Goal: Information Seeking & Learning: Learn about a topic

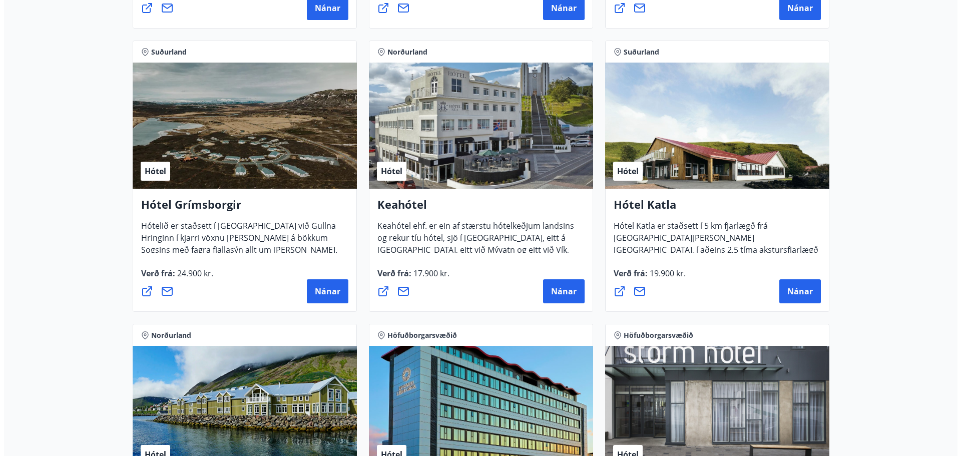
scroll to position [450, 0]
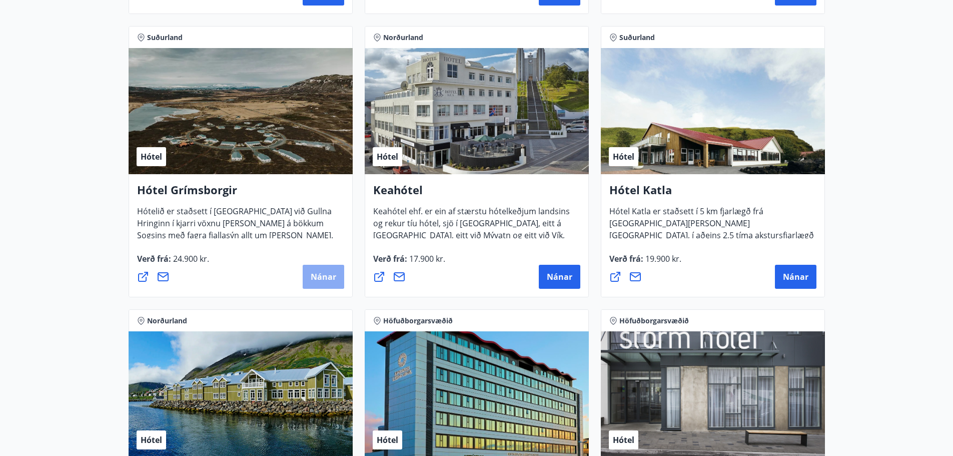
click at [330, 277] on span "Nánar" at bounding box center [324, 276] width 26 height 11
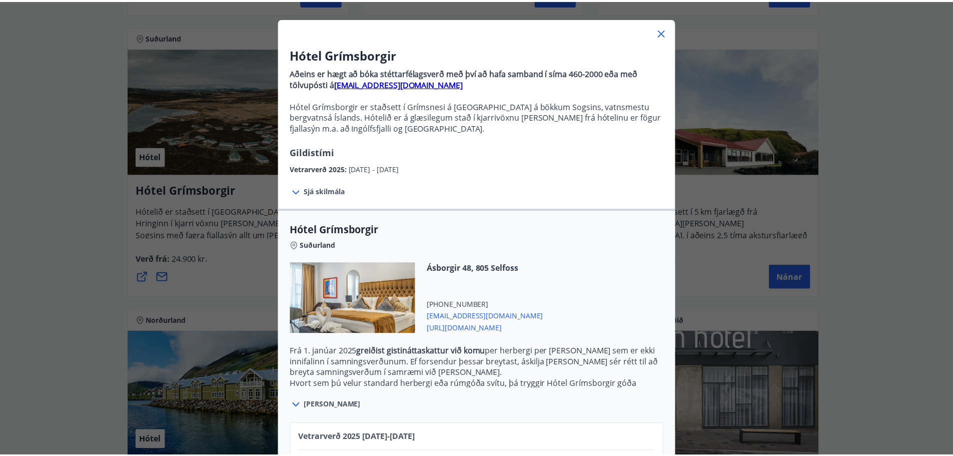
scroll to position [38, 0]
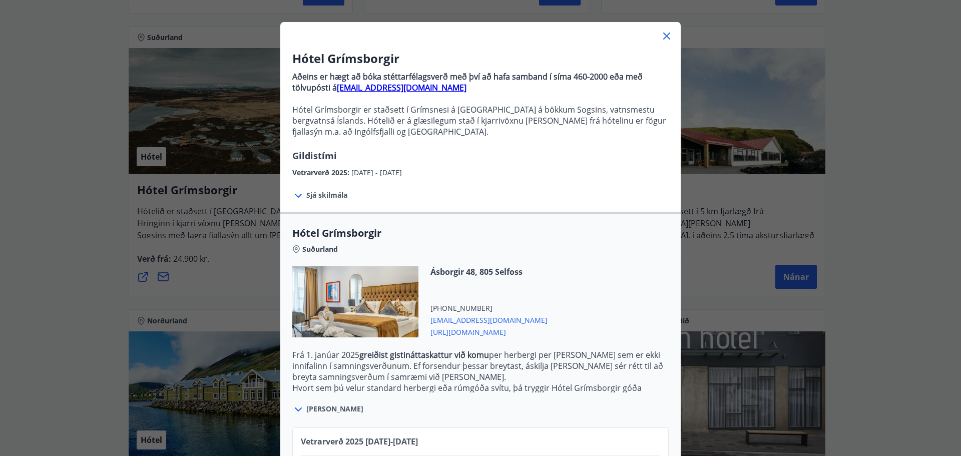
click at [666, 38] on icon at bounding box center [667, 36] width 12 height 12
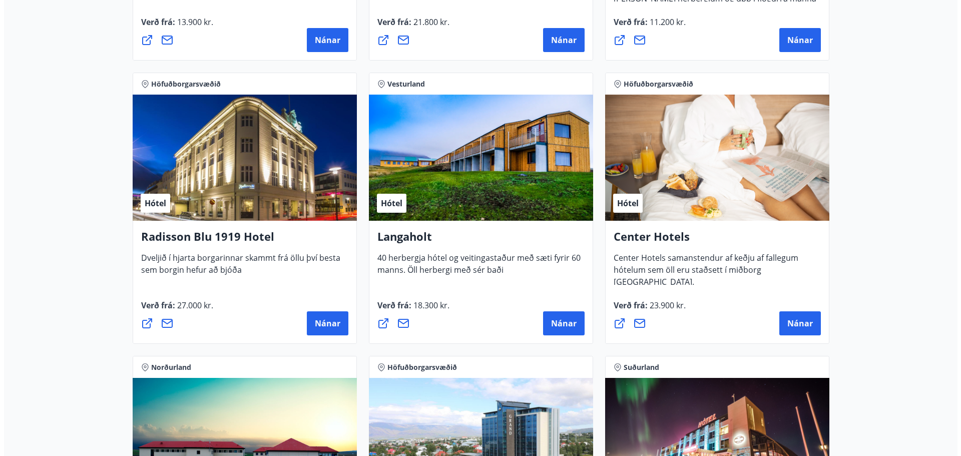
scroll to position [1551, 0]
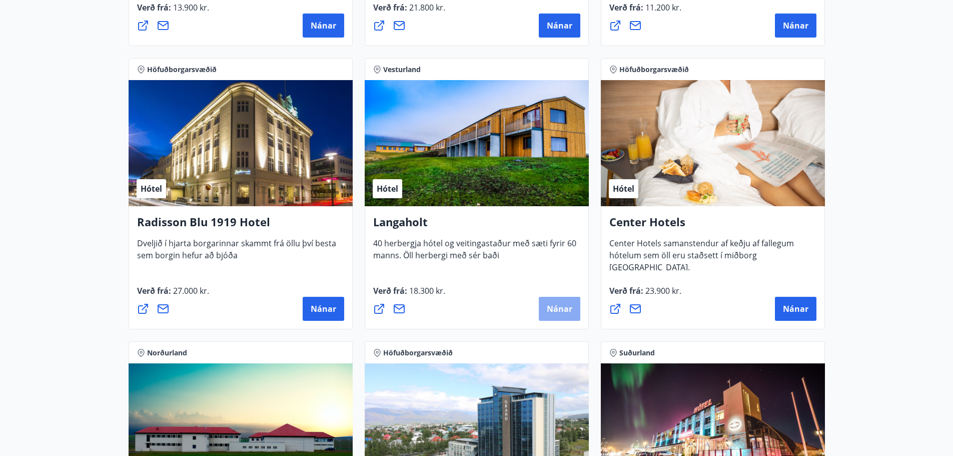
click at [553, 309] on span "Nánar" at bounding box center [560, 308] width 26 height 11
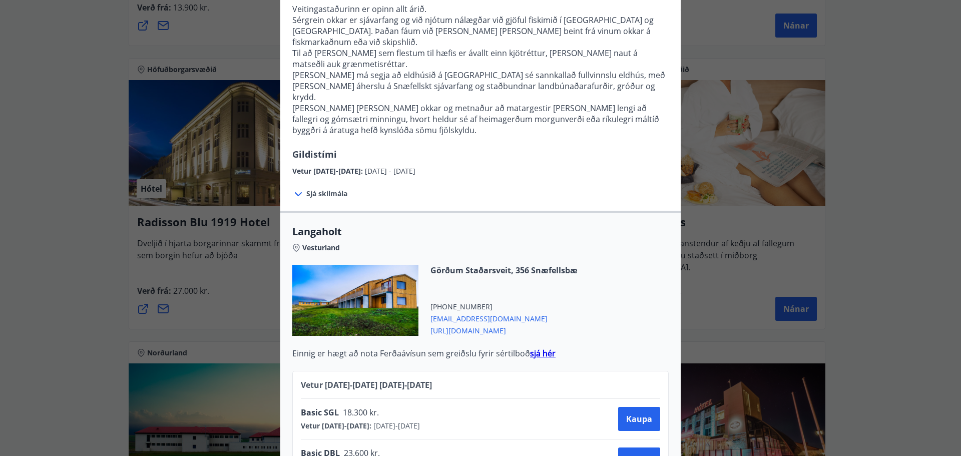
scroll to position [350, 0]
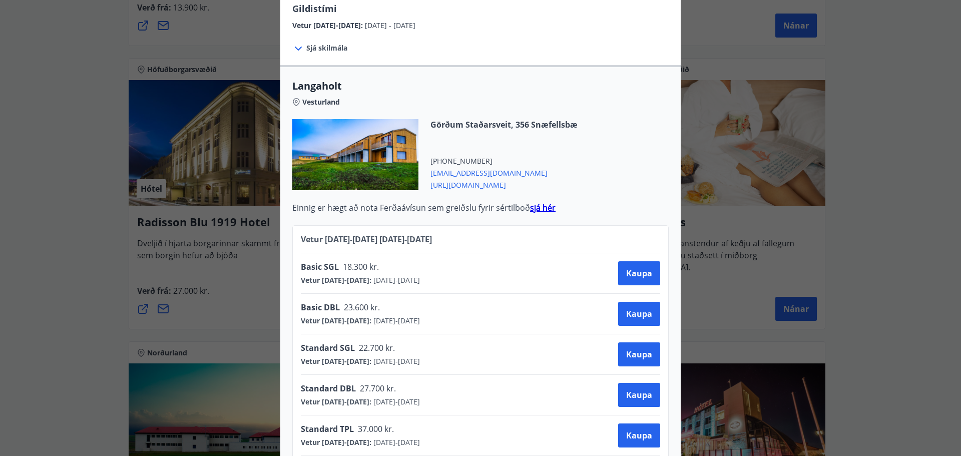
click at [538, 202] on strong "sjá hér" at bounding box center [543, 207] width 26 height 11
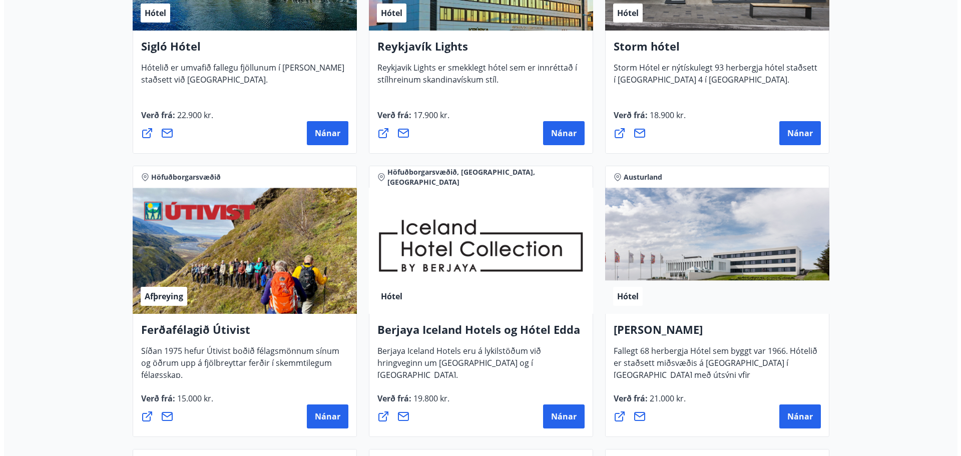
scroll to position [951, 0]
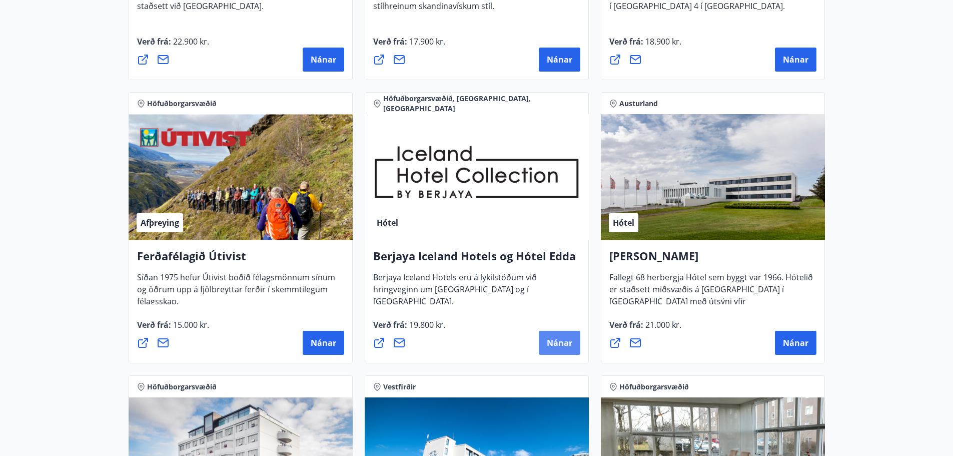
click at [551, 345] on span "Nánar" at bounding box center [560, 342] width 26 height 11
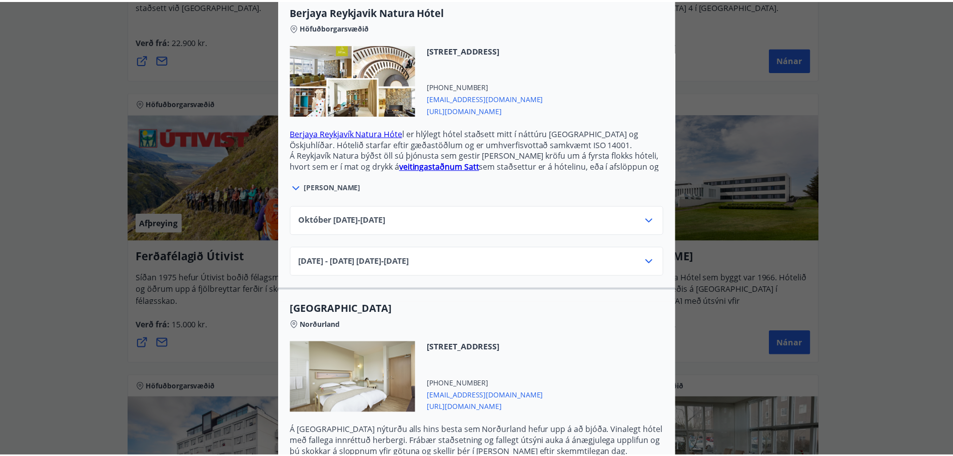
scroll to position [0, 0]
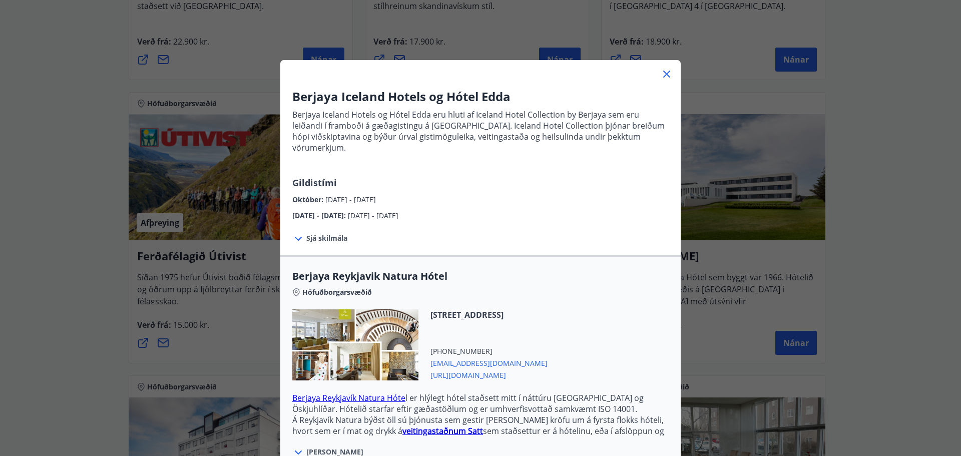
click at [664, 75] on icon at bounding box center [666, 74] width 7 height 7
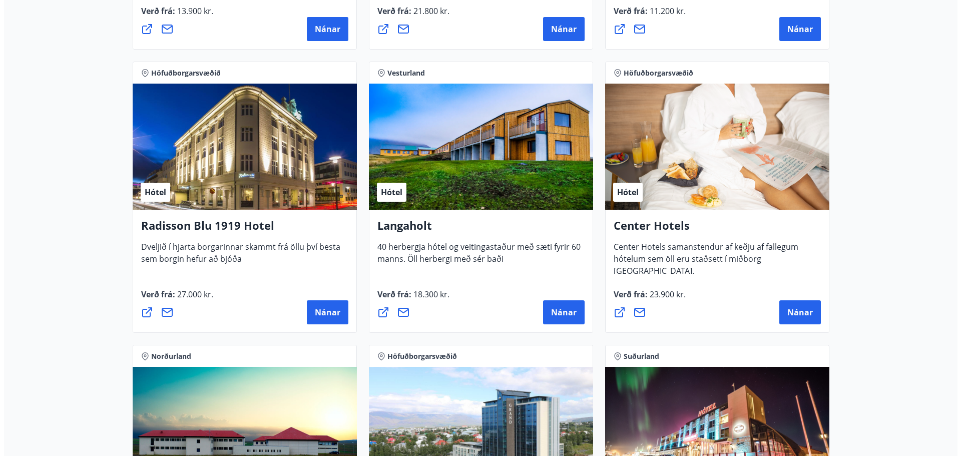
scroll to position [1551, 0]
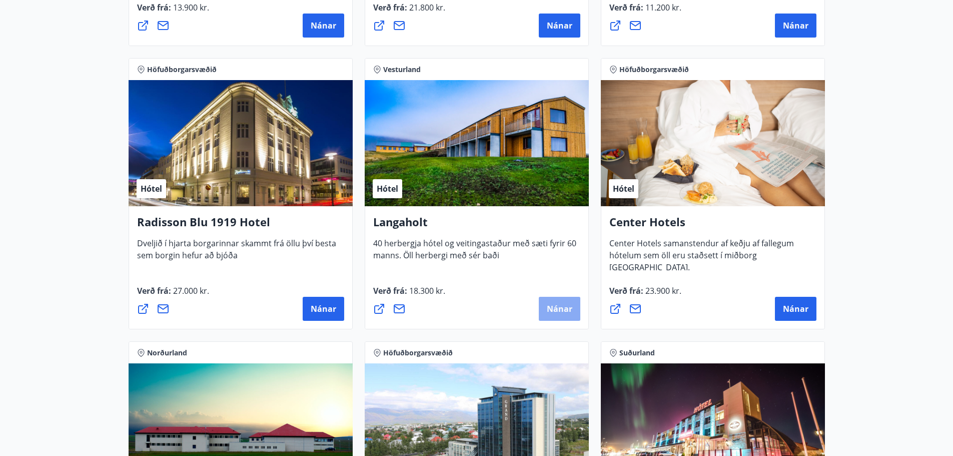
click at [548, 310] on span "Nánar" at bounding box center [560, 308] width 26 height 11
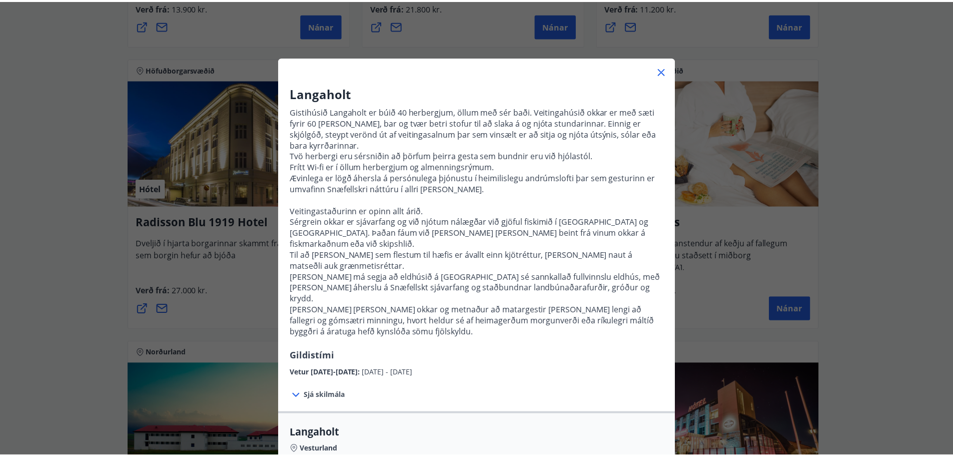
scroll to position [0, 0]
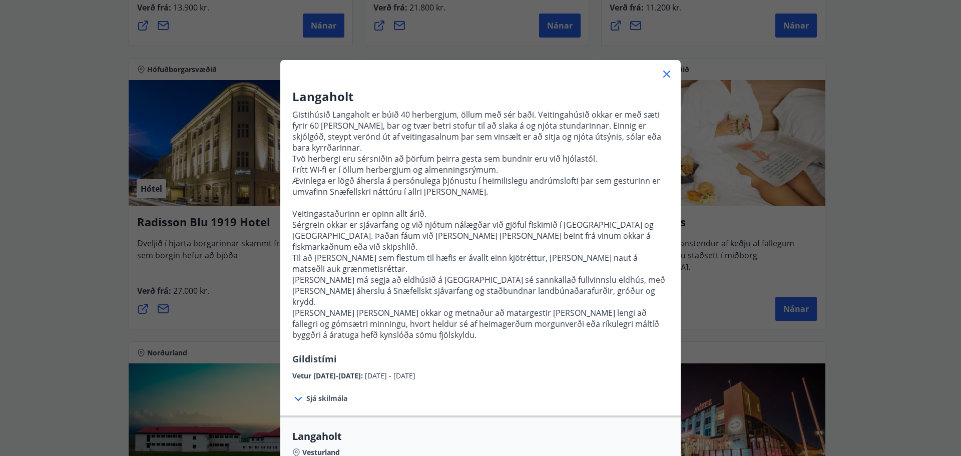
click at [661, 75] on icon at bounding box center [667, 74] width 12 height 12
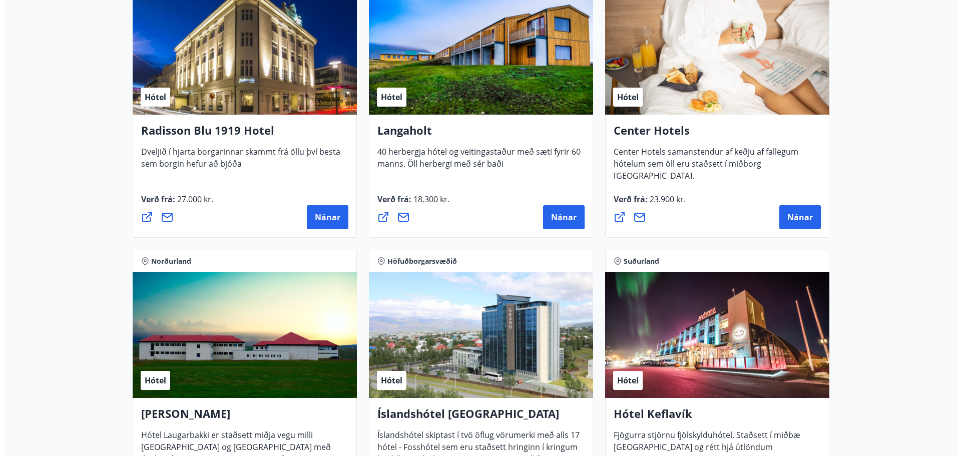
scroll to position [1752, 0]
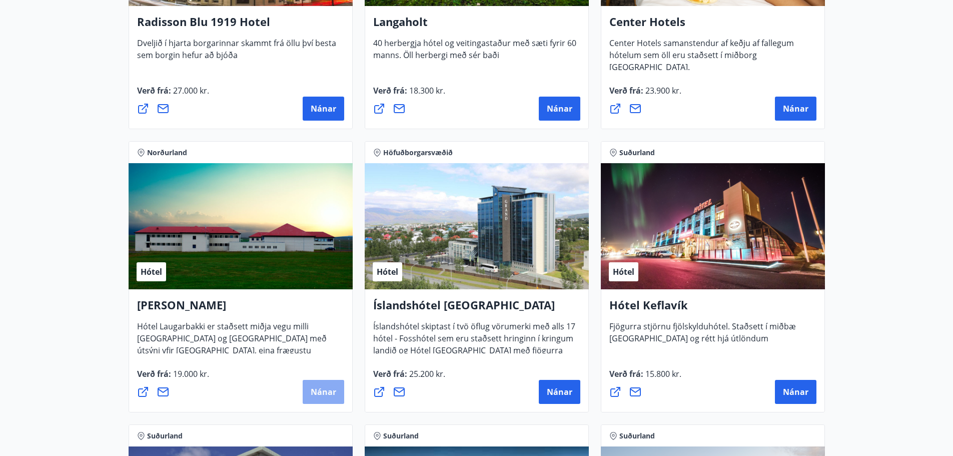
click at [313, 392] on span "Nánar" at bounding box center [324, 391] width 26 height 11
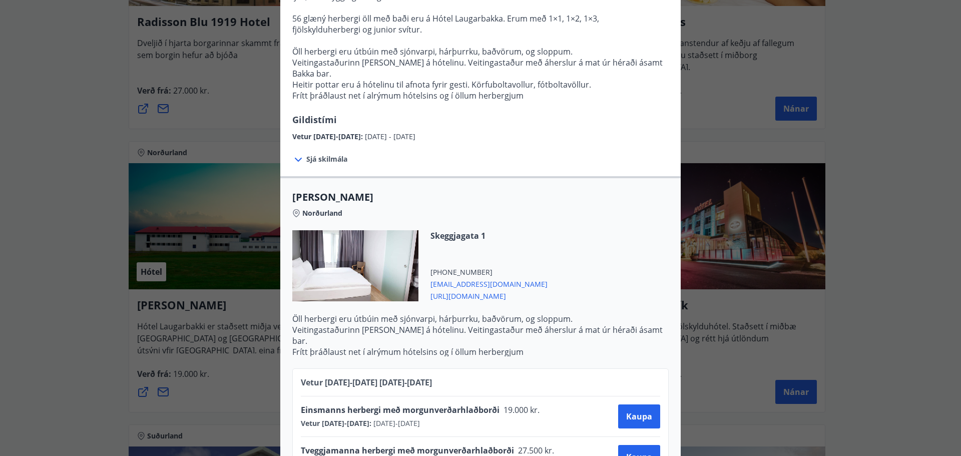
scroll to position [200, 0]
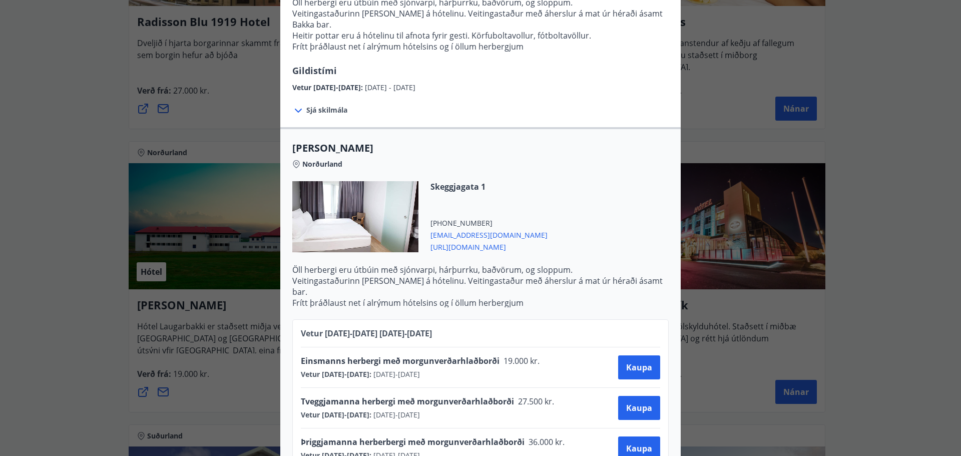
click at [327, 105] on span "Sjá skilmála" at bounding box center [326, 110] width 41 height 10
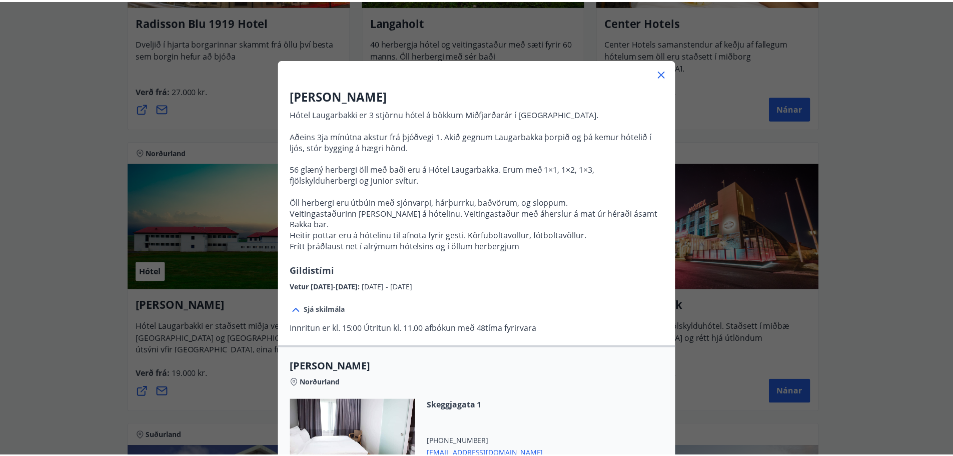
scroll to position [0, 0]
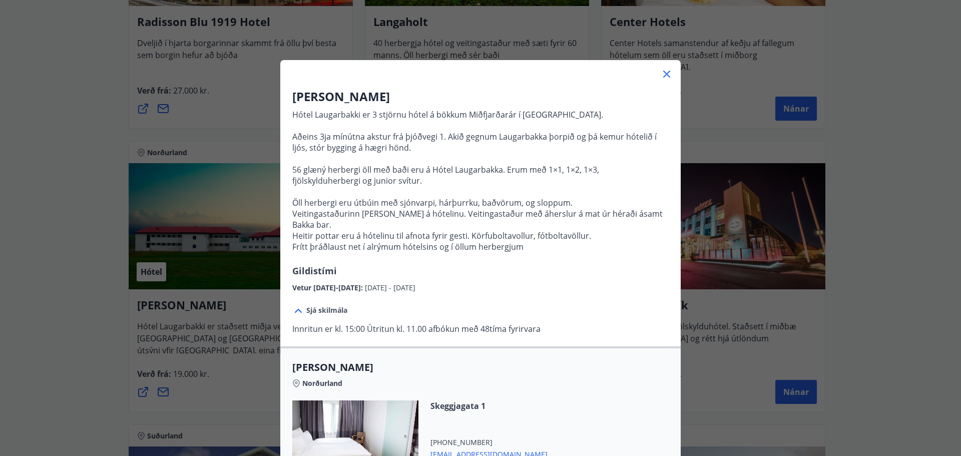
click at [662, 71] on icon at bounding box center [667, 74] width 12 height 12
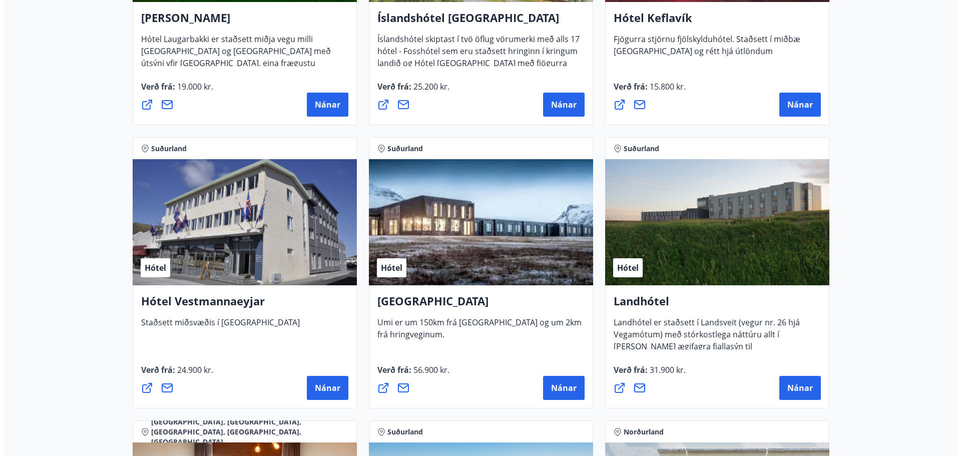
scroll to position [2102, 0]
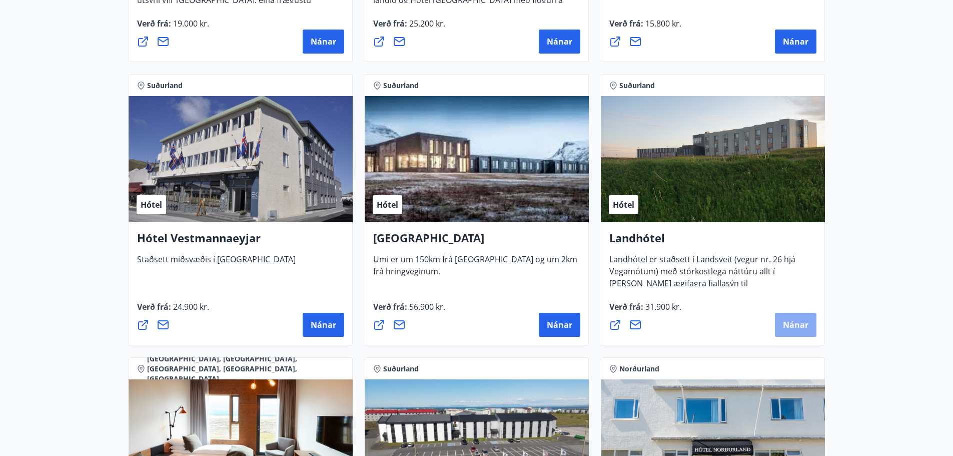
click at [805, 328] on span "Nánar" at bounding box center [796, 324] width 26 height 11
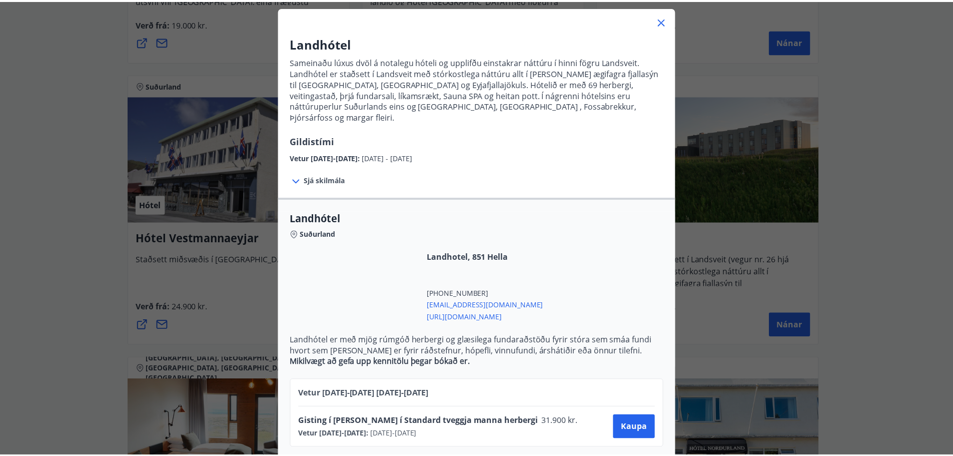
scroll to position [54, 0]
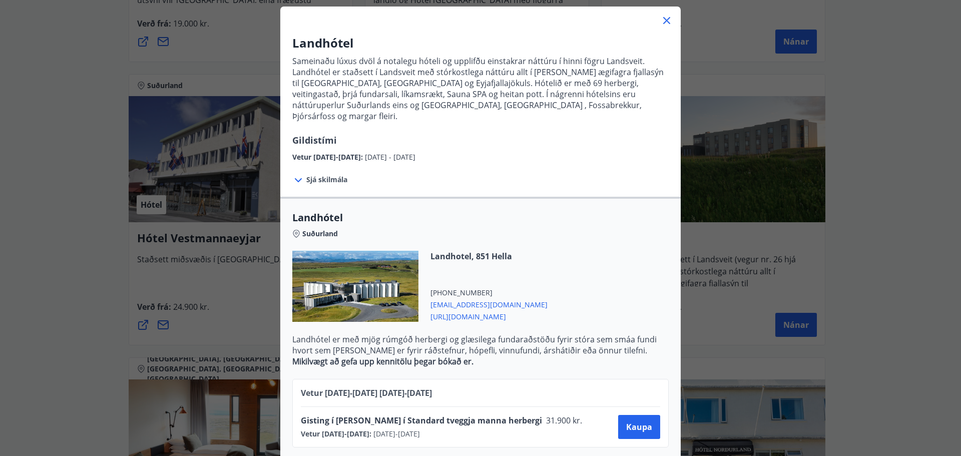
click at [664, 19] on icon at bounding box center [667, 21] width 12 height 12
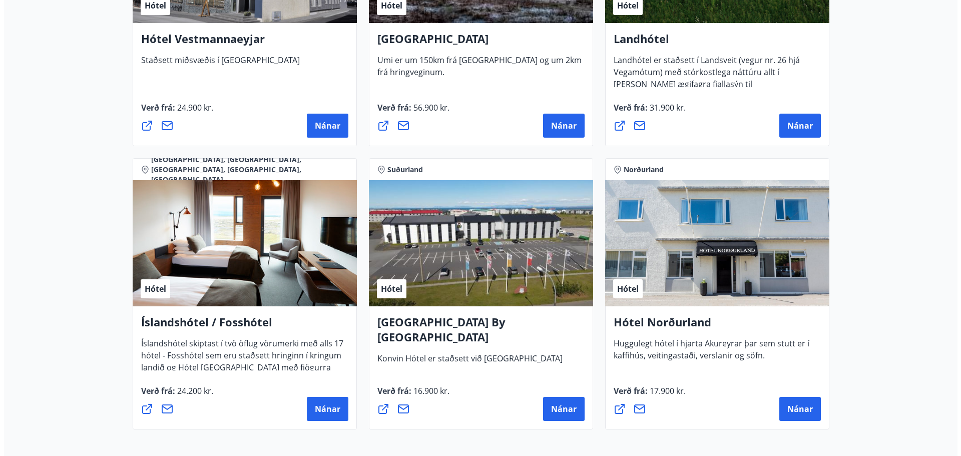
scroll to position [2302, 0]
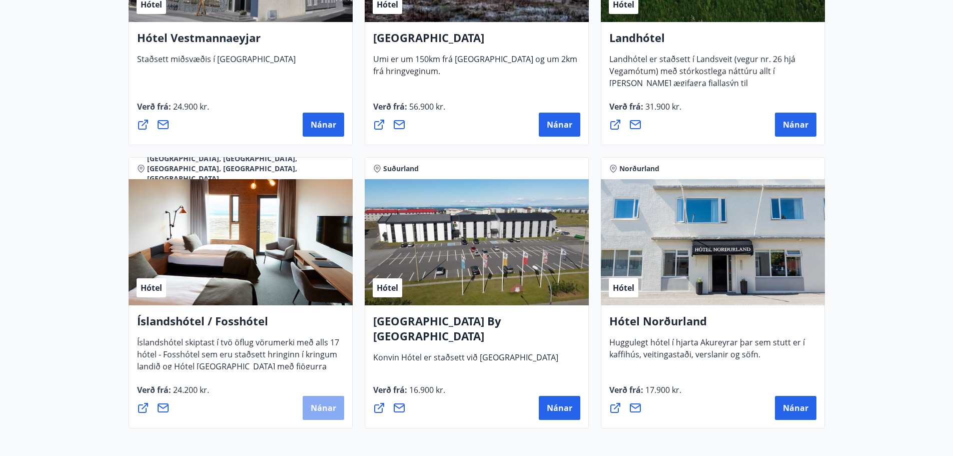
click at [327, 410] on span "Nánar" at bounding box center [324, 407] width 26 height 11
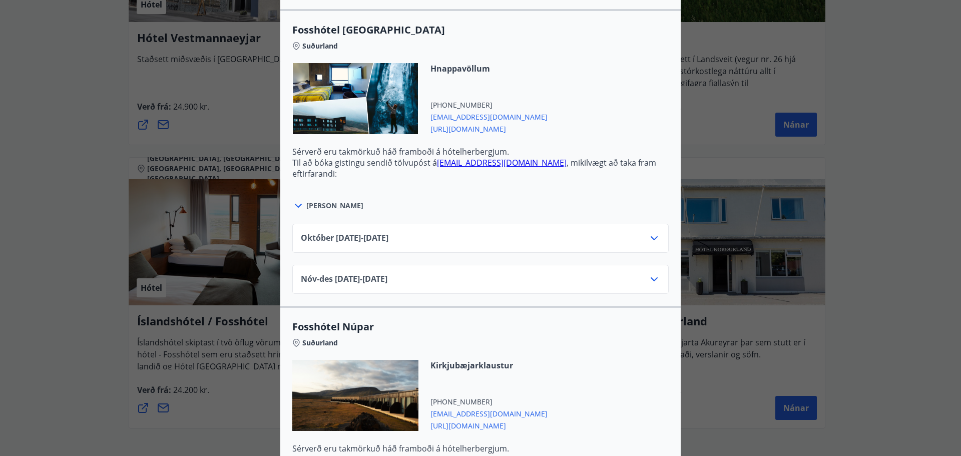
scroll to position [2623, 0]
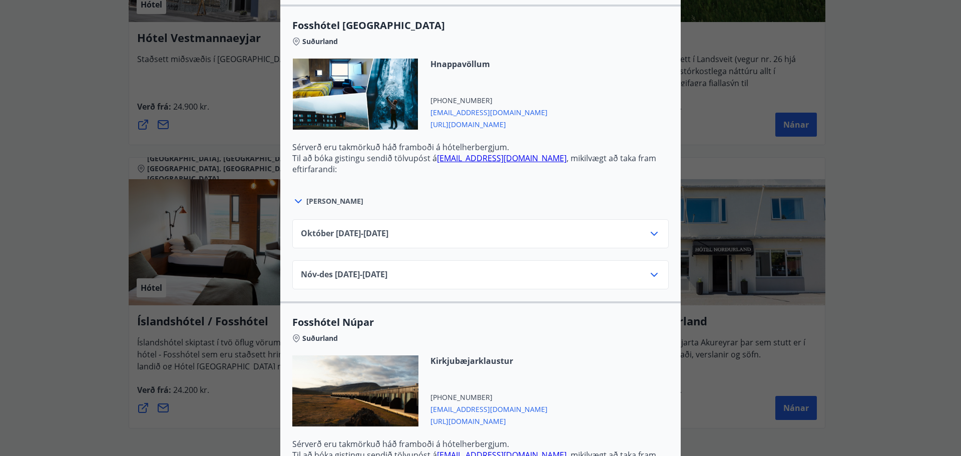
click at [513, 234] on div "Október 01.10.25 - 31.10.25" at bounding box center [480, 238] width 359 height 20
click at [650, 236] on icon at bounding box center [654, 234] width 12 height 12
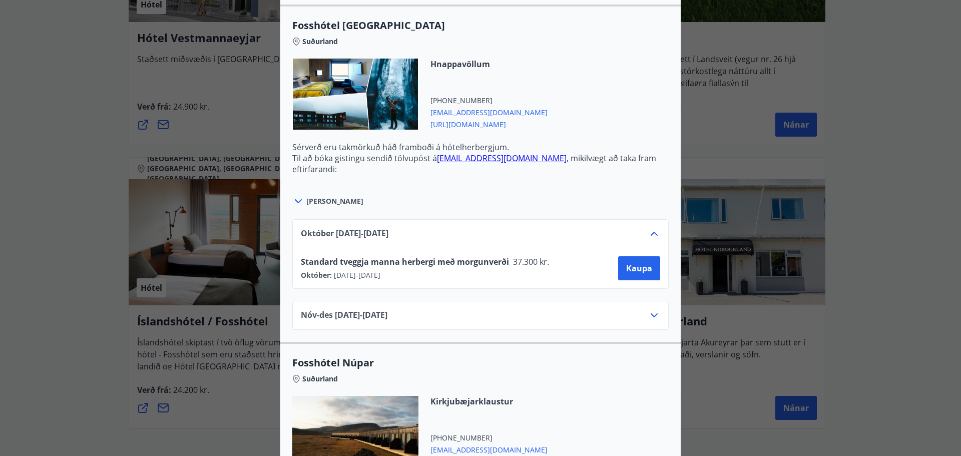
click at [650, 315] on icon at bounding box center [654, 315] width 12 height 12
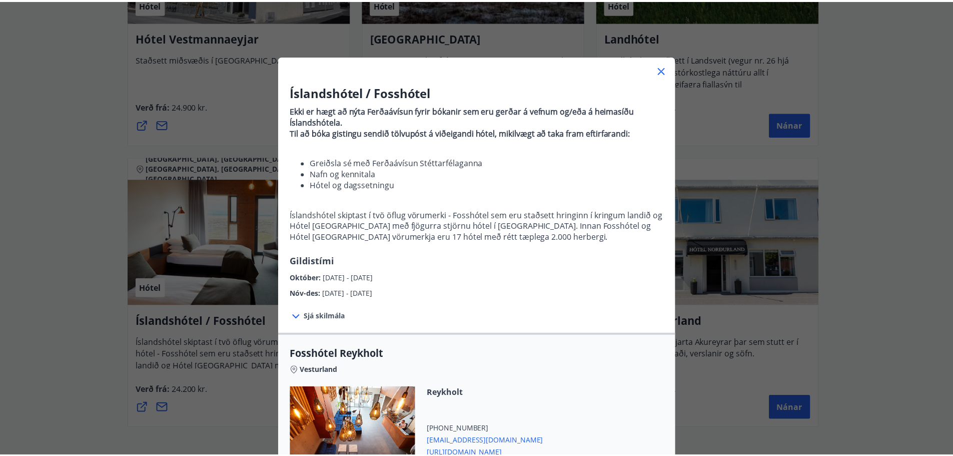
scroll to position [0, 0]
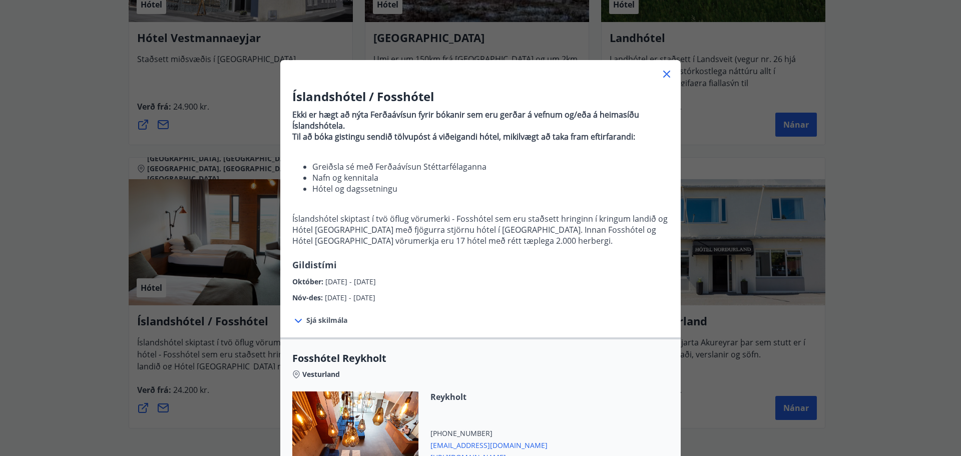
click at [663, 72] on icon at bounding box center [666, 74] width 7 height 7
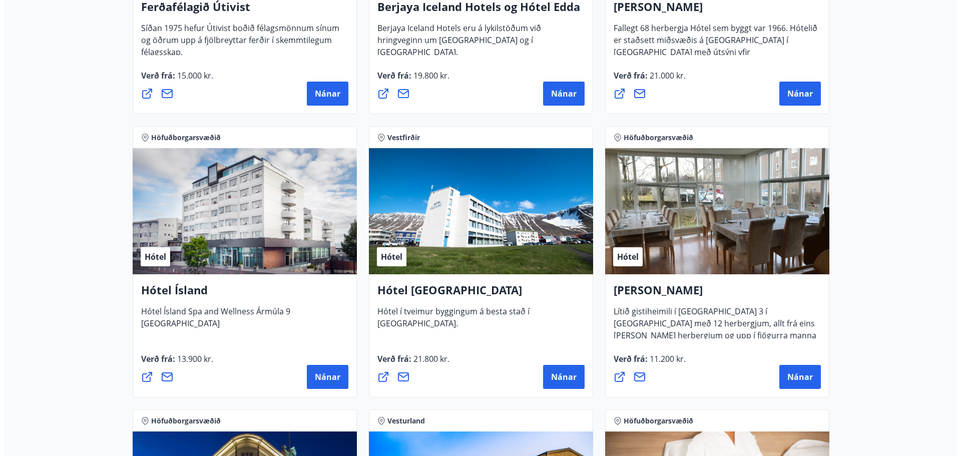
scroll to position [1003, 0]
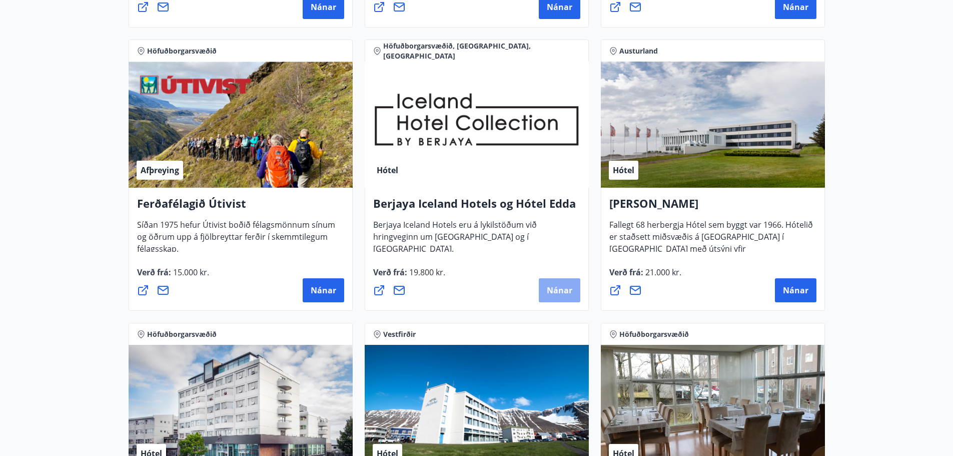
click at [559, 291] on span "Nánar" at bounding box center [560, 290] width 26 height 11
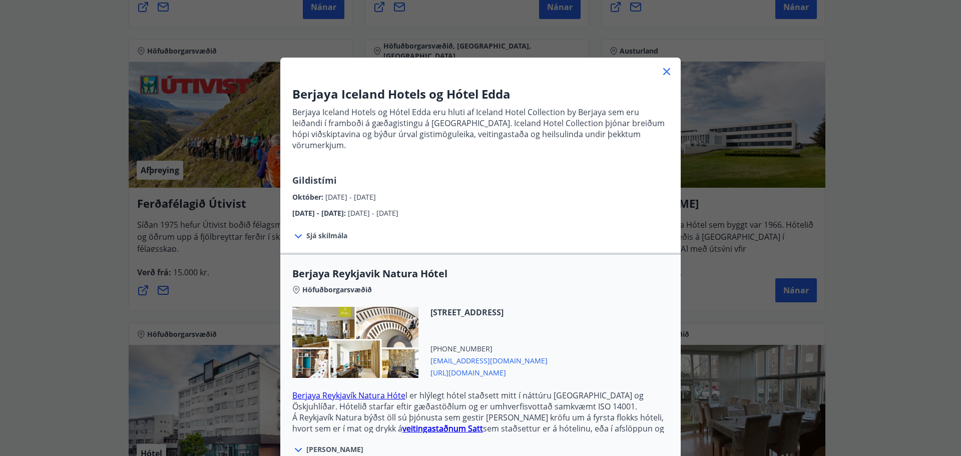
scroll to position [0, 0]
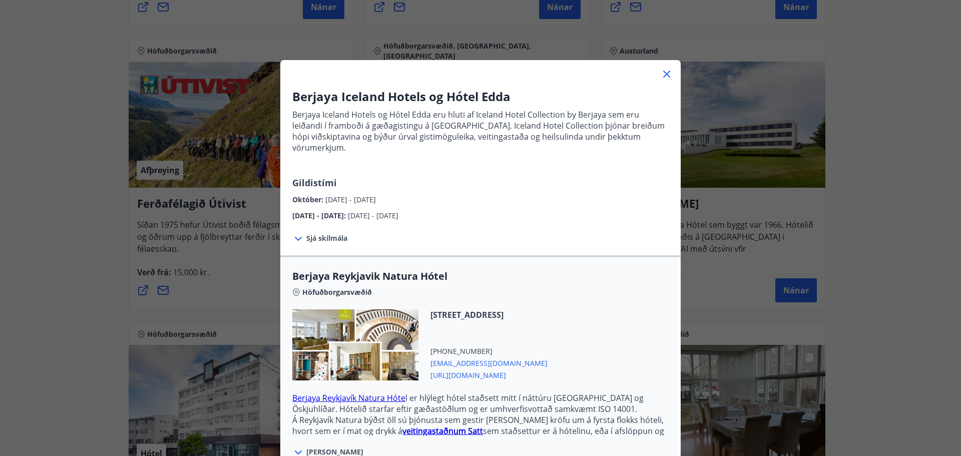
click at [320, 233] on span "Sjá skilmála" at bounding box center [326, 238] width 41 height 10
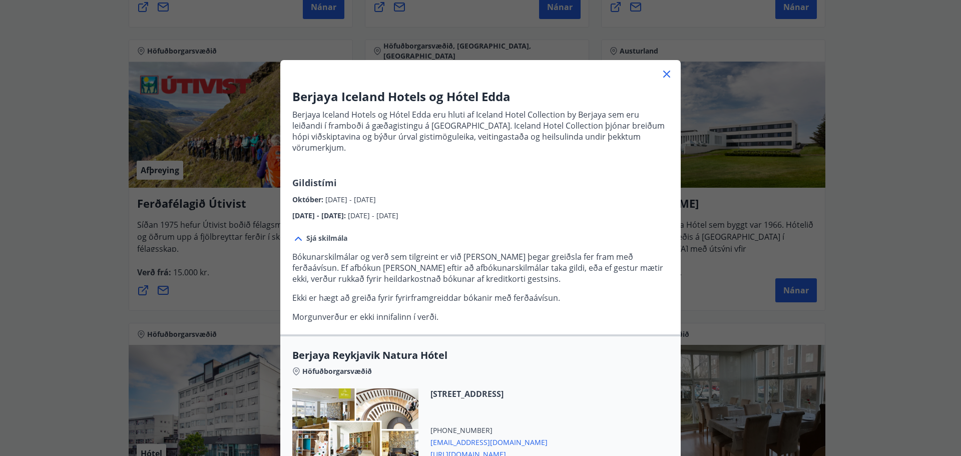
click at [664, 73] on icon at bounding box center [666, 74] width 7 height 7
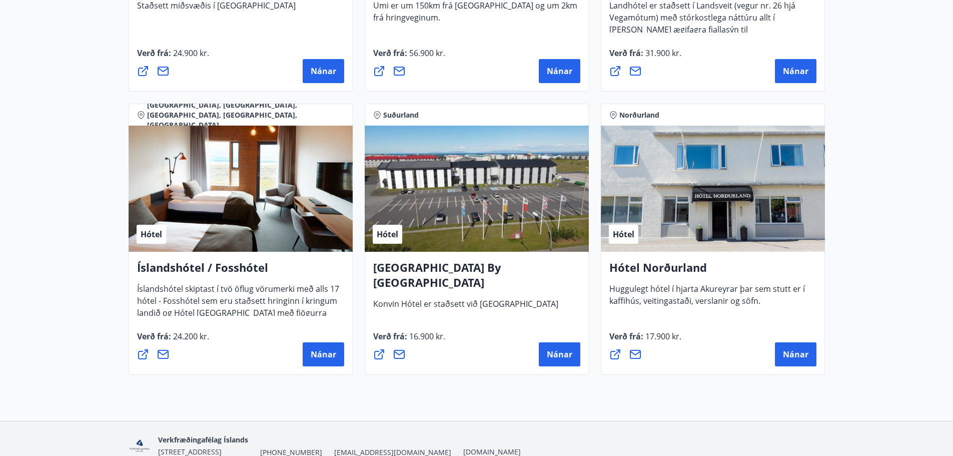
scroll to position [2405, 0]
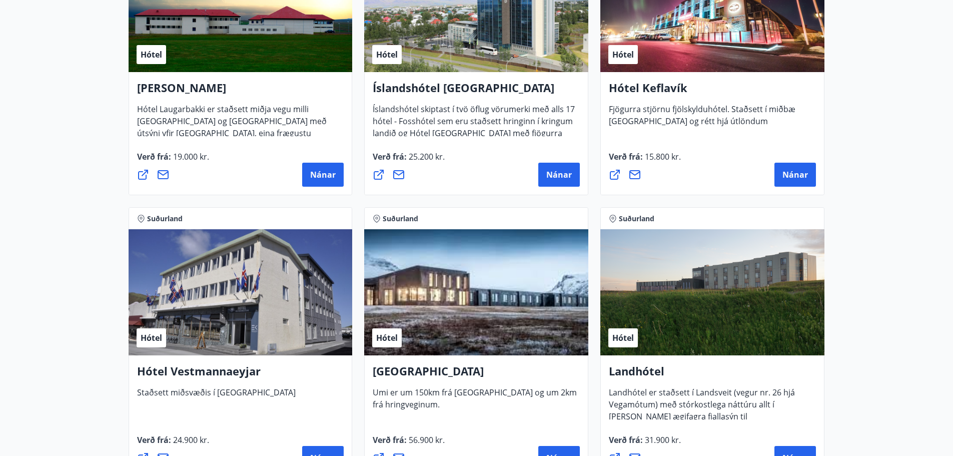
scroll to position [1952, 0]
